Goal: Transaction & Acquisition: Purchase product/service

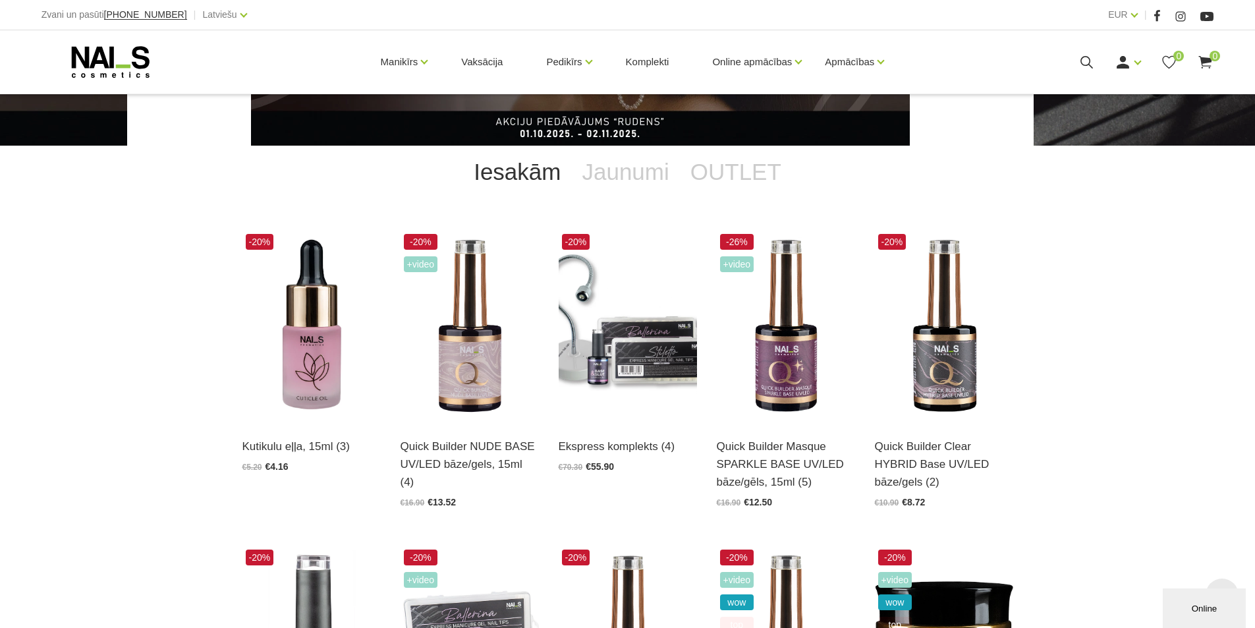
scroll to position [329, 0]
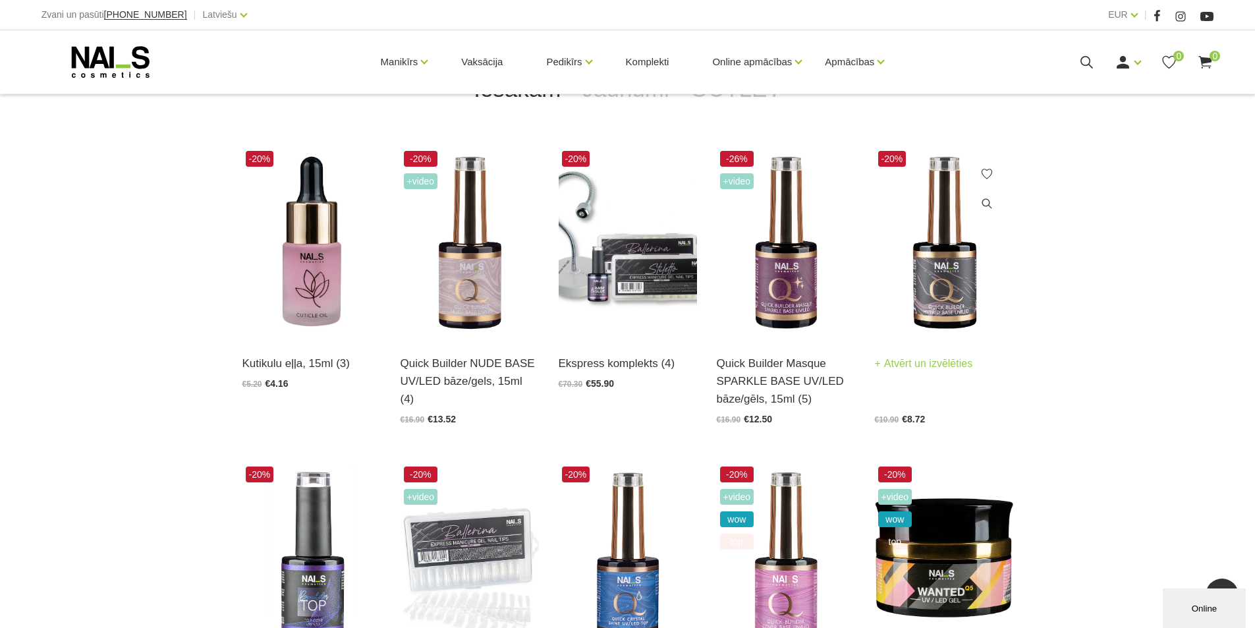
click at [929, 271] on img at bounding box center [944, 243] width 138 height 190
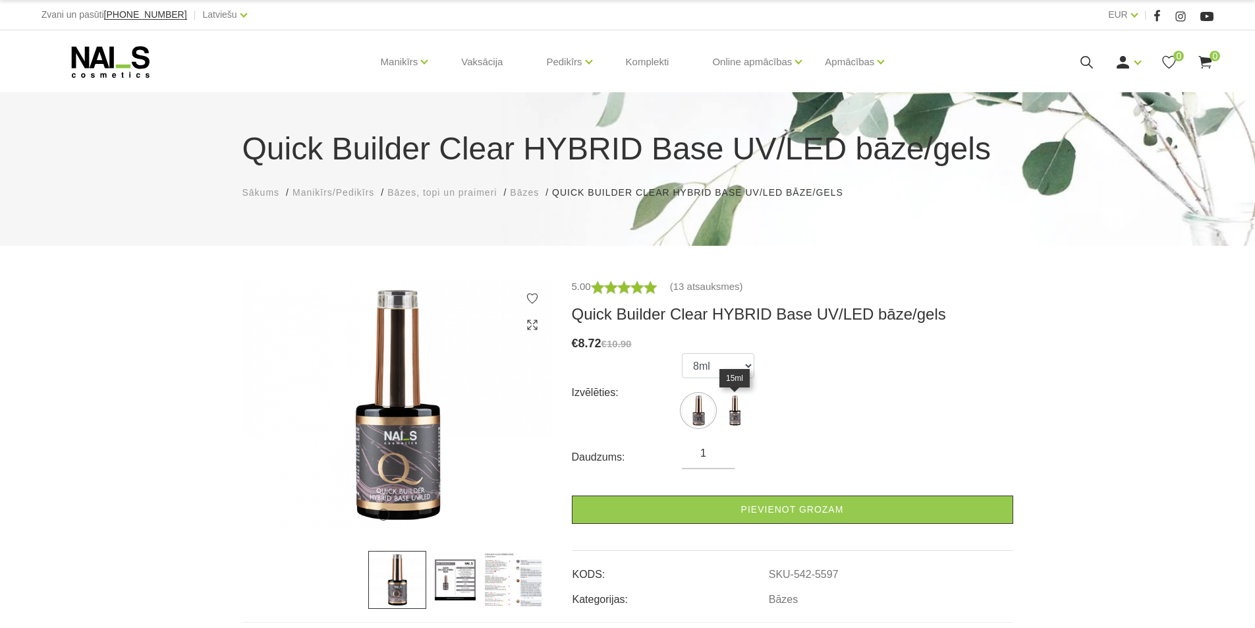
click at [732, 416] on img at bounding box center [734, 410] width 33 height 33
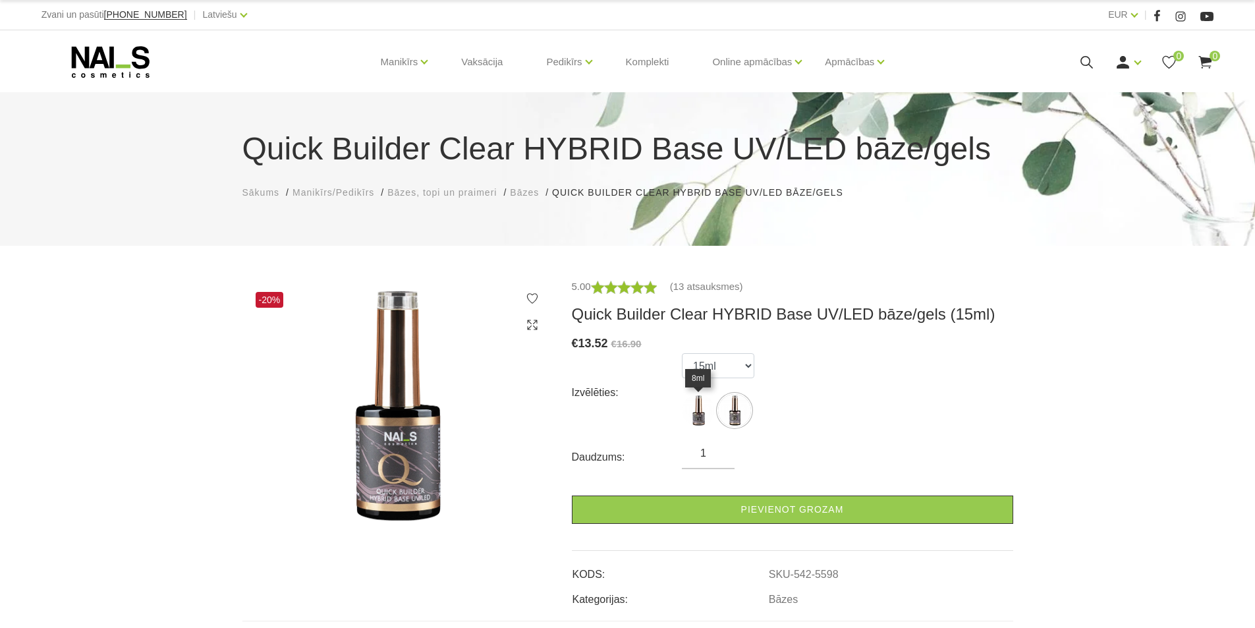
click at [699, 418] on img at bounding box center [698, 410] width 33 height 33
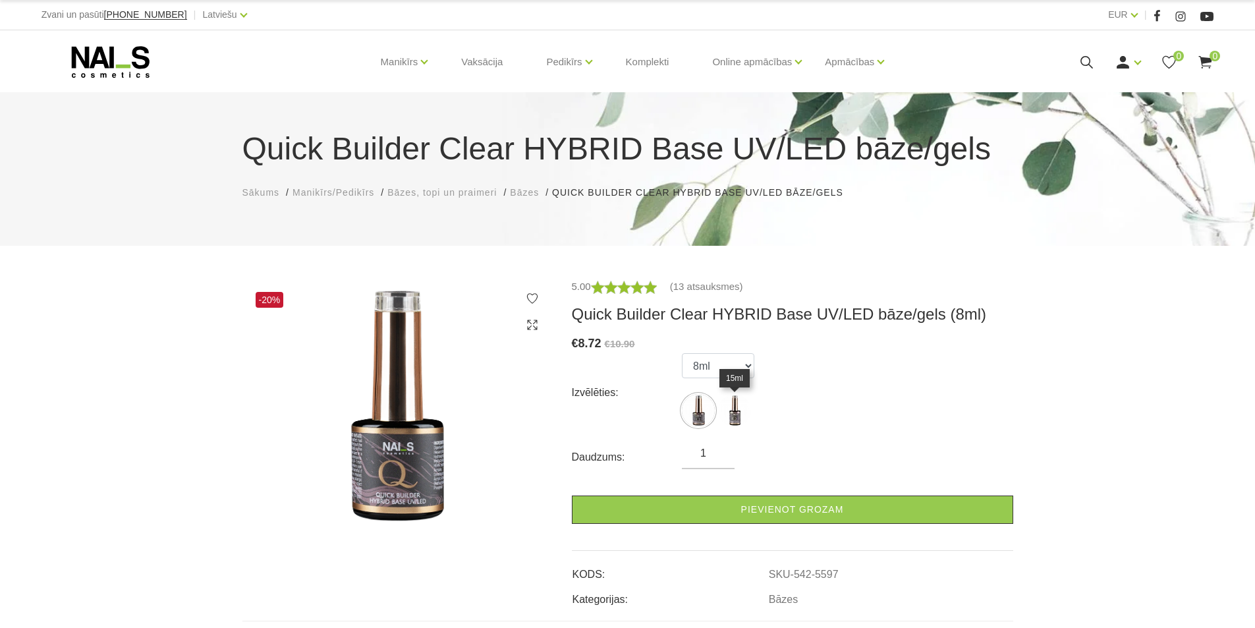
click at [736, 412] on img at bounding box center [734, 410] width 33 height 33
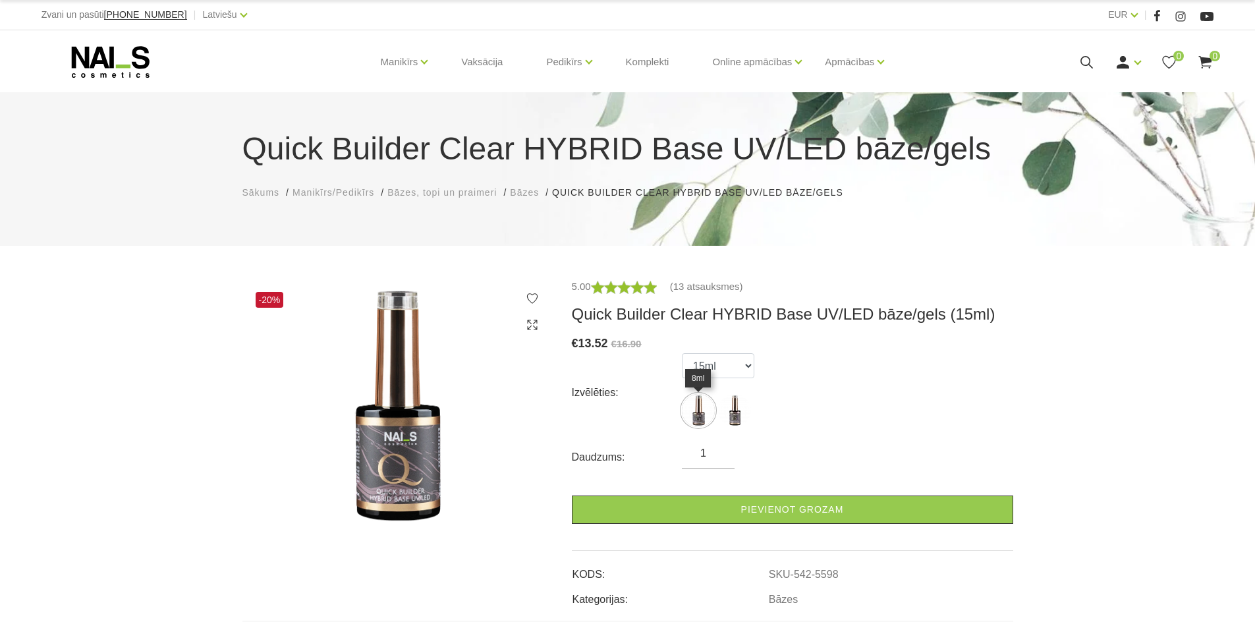
click at [698, 420] on img at bounding box center [698, 410] width 33 height 33
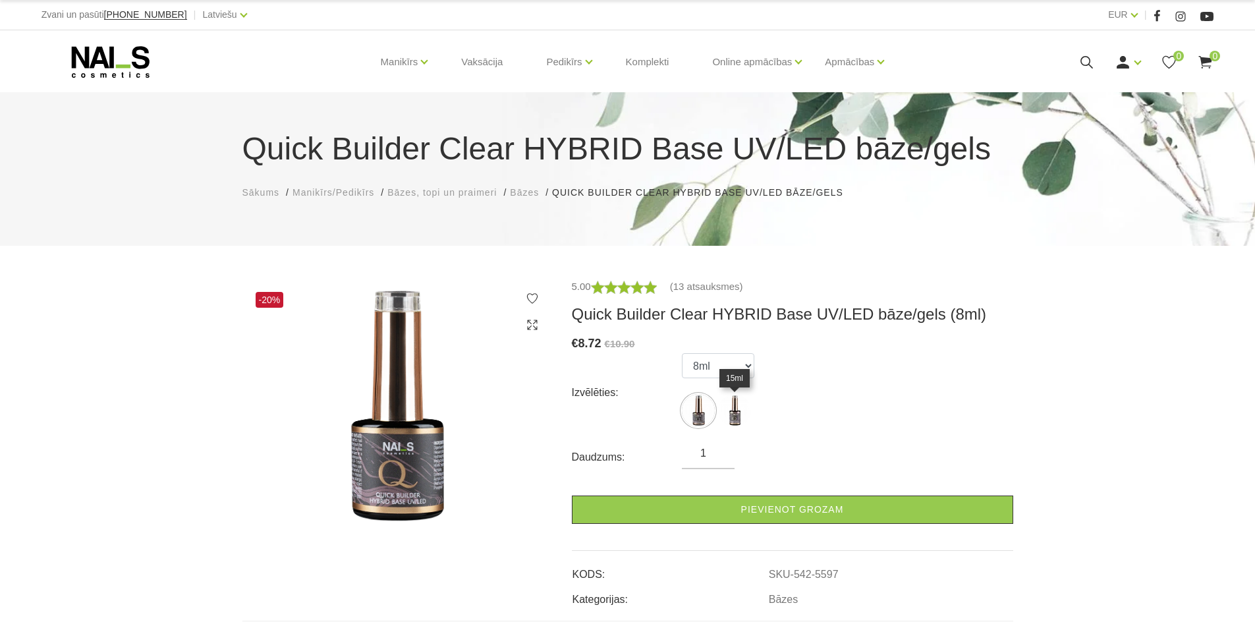
click at [735, 414] on img at bounding box center [734, 410] width 33 height 33
select select "5598"
